Goal: Task Accomplishment & Management: Complete application form

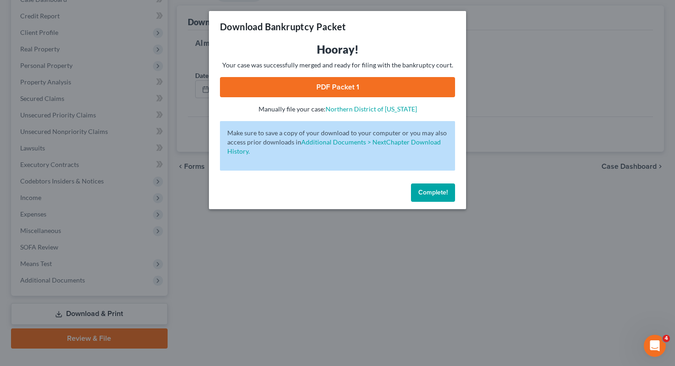
click at [435, 197] on button "Complete!" at bounding box center [433, 193] width 44 height 18
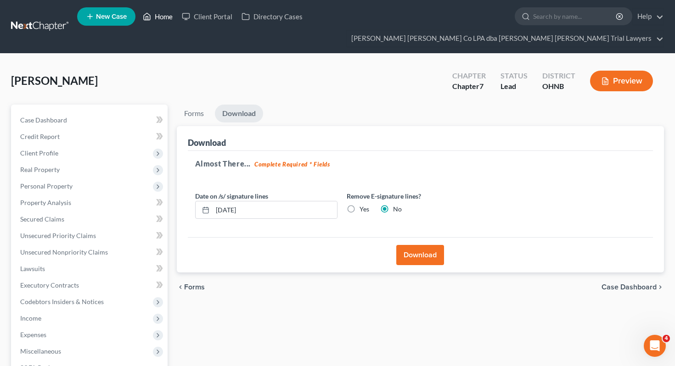
click at [149, 18] on icon at bounding box center [147, 16] width 8 height 11
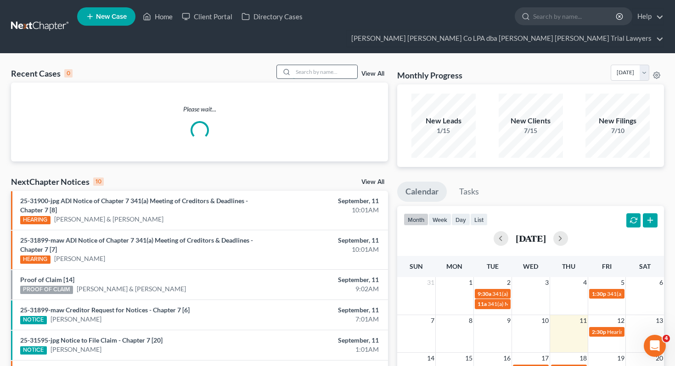
click at [327, 65] on input "search" at bounding box center [325, 71] width 64 height 13
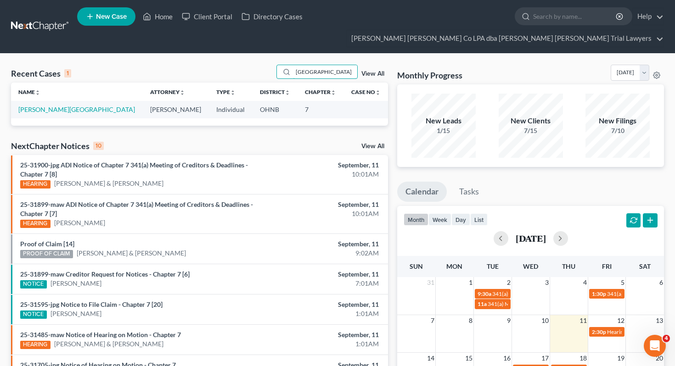
type input "[GEOGRAPHIC_DATA]"
click at [56, 101] on td "[PERSON_NAME][GEOGRAPHIC_DATA]" at bounding box center [77, 109] width 132 height 17
click at [54, 106] on link "[PERSON_NAME][GEOGRAPHIC_DATA]" at bounding box center [76, 110] width 117 height 8
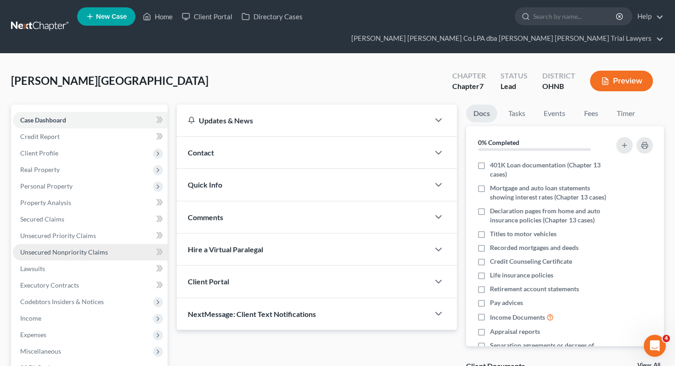
click at [57, 248] on span "Unsecured Nonpriority Claims" at bounding box center [64, 252] width 88 height 8
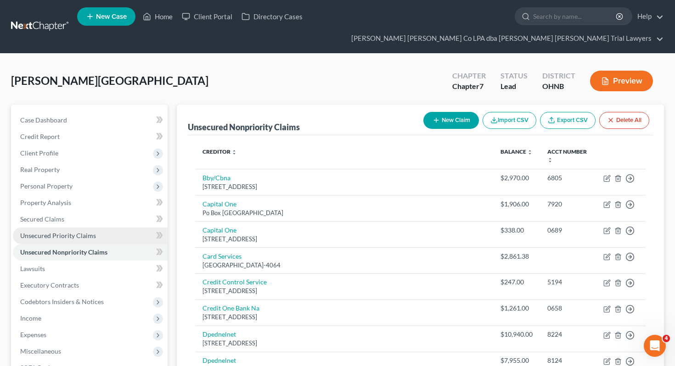
click at [87, 232] on span "Unsecured Priority Claims" at bounding box center [58, 236] width 76 height 8
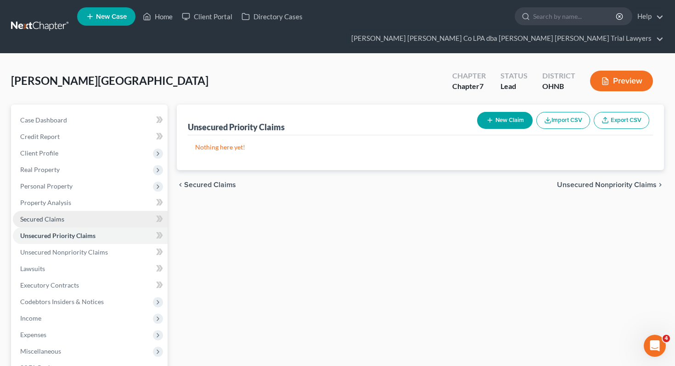
click at [89, 211] on link "Secured Claims" at bounding box center [90, 219] width 155 height 17
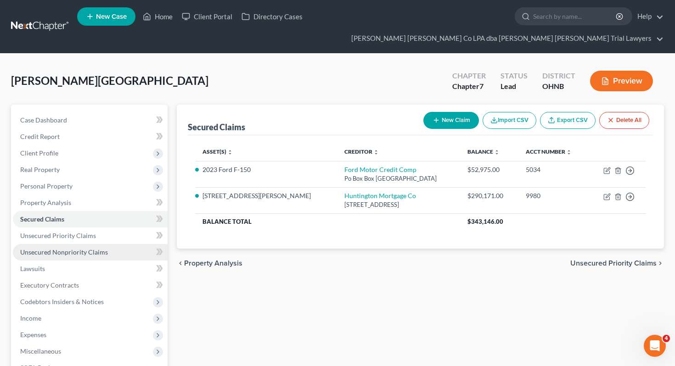
click at [129, 244] on link "Unsecured Nonpriority Claims" at bounding box center [90, 252] width 155 height 17
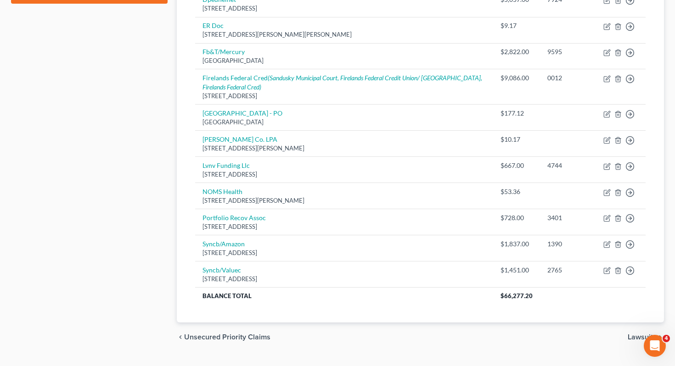
scroll to position [470, 0]
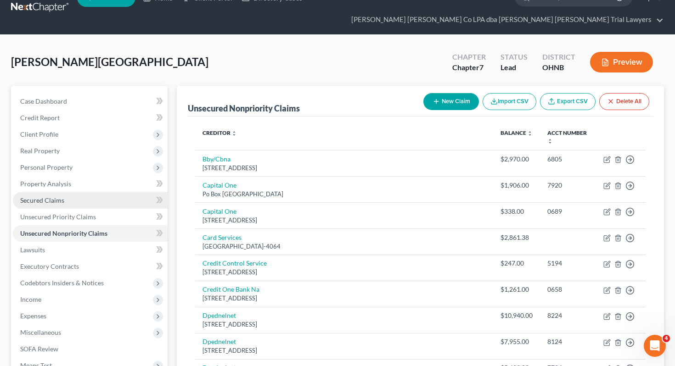
click at [82, 192] on link "Secured Claims" at bounding box center [90, 200] width 155 height 17
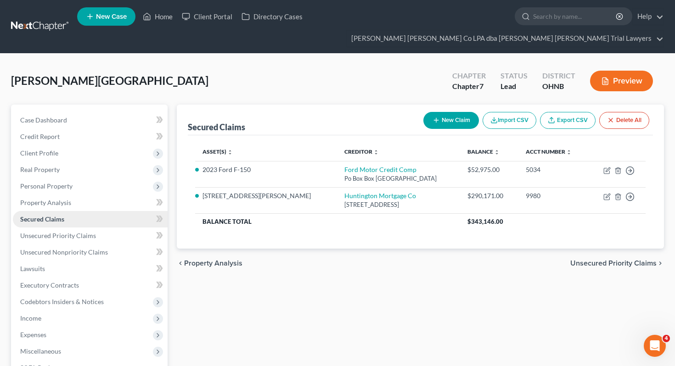
scroll to position [121, 0]
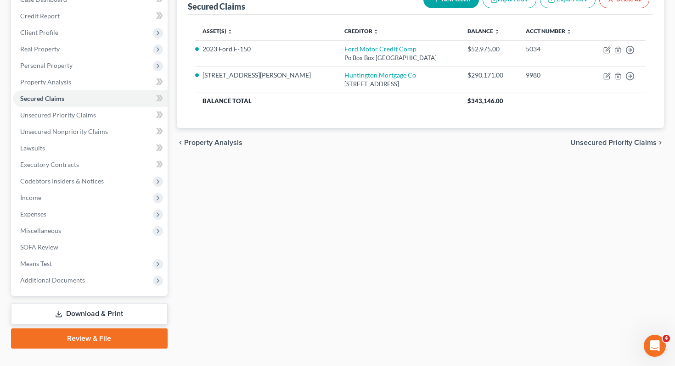
click at [99, 304] on link "Download & Print" at bounding box center [89, 315] width 157 height 22
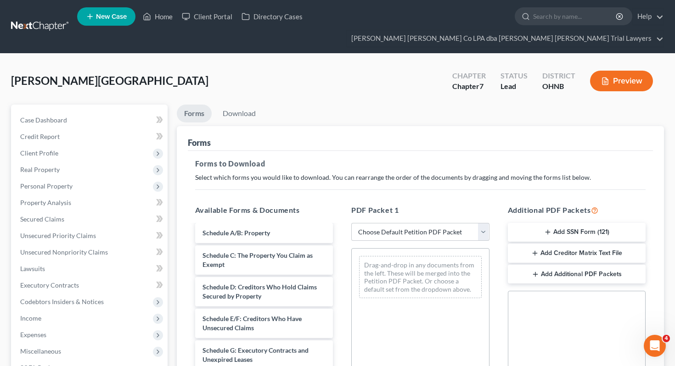
scroll to position [102, 0]
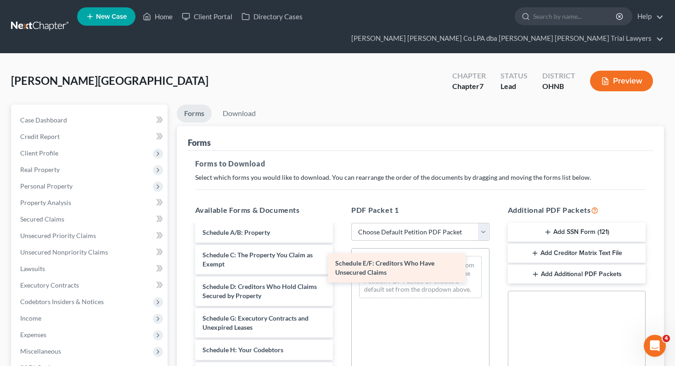
drag, startPoint x: 295, startPoint y: 301, endPoint x: 427, endPoint y: 262, distance: 137.3
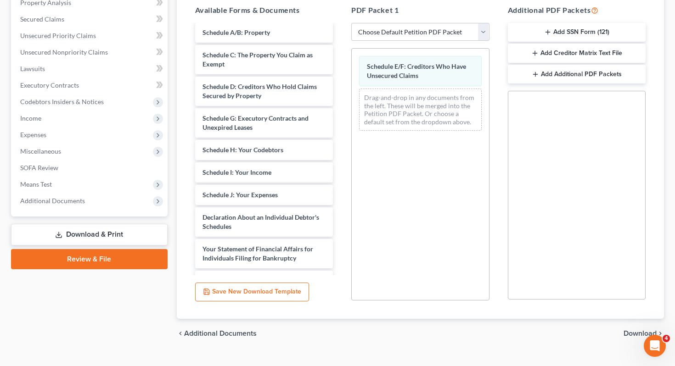
click at [652, 330] on span "Download" at bounding box center [640, 333] width 33 height 7
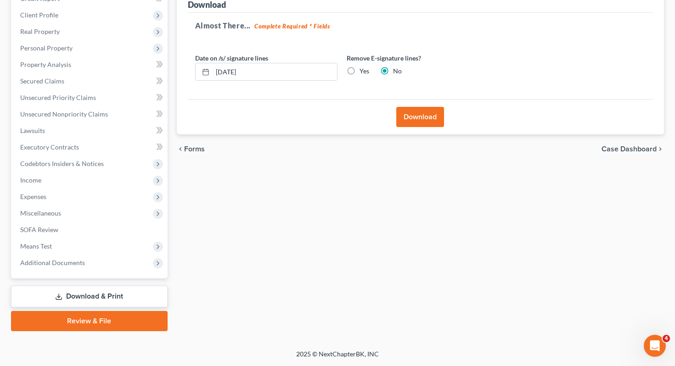
scroll to position [121, 0]
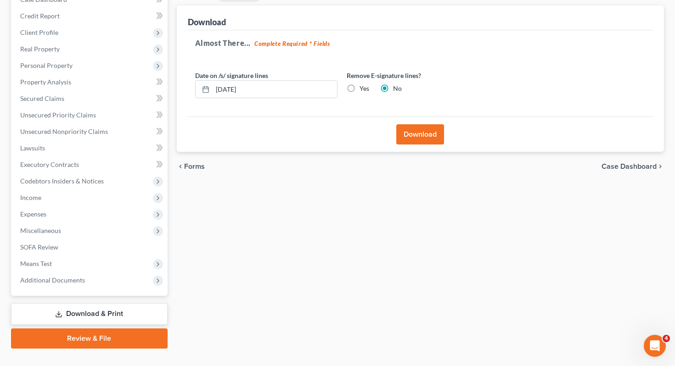
click at [422, 124] on button "Download" at bounding box center [420, 134] width 48 height 20
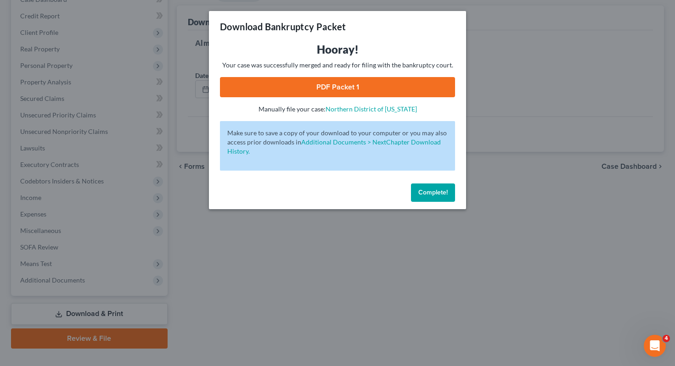
click at [345, 79] on link "PDF Packet 1" at bounding box center [337, 87] width 235 height 20
click at [428, 189] on span "Complete!" at bounding box center [432, 193] width 29 height 8
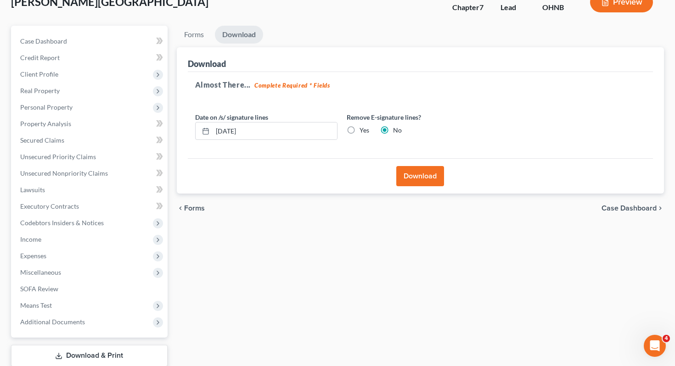
scroll to position [0, 0]
